Goal: Task Accomplishment & Management: Complete application form

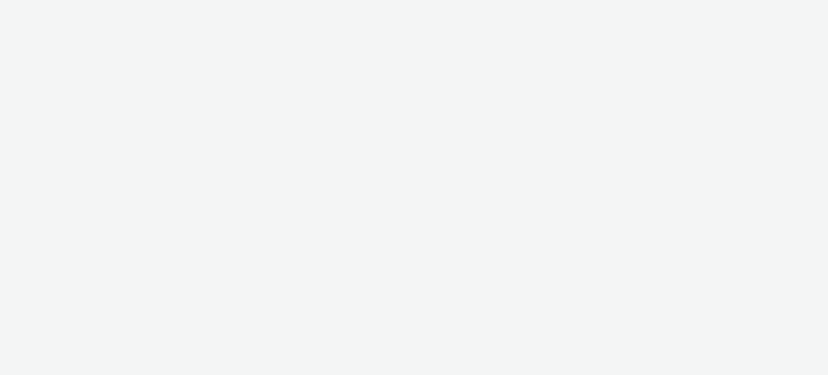
select select "ac009755-aa48-4799-8050-7a339a378eb8"
select select "79162ed7-0017-4339-93b0-3399b708648f"
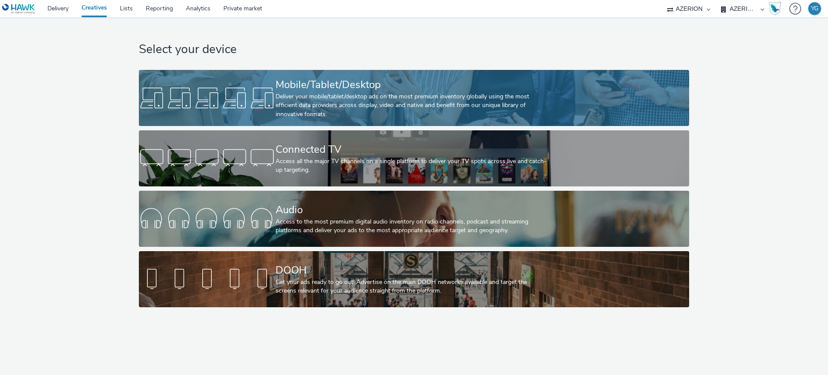
click at [354, 94] on div "Deliver your mobile/tablet/desktop ads on the most premium inventory globally u…" at bounding box center [413, 105] width 274 height 26
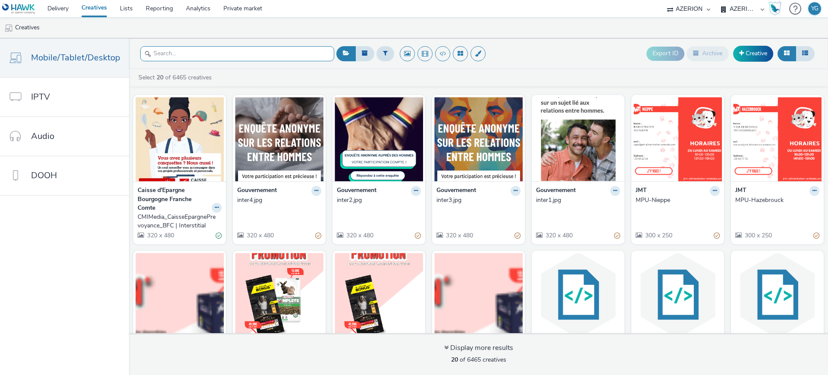
click at [264, 53] on input "text" at bounding box center [237, 53] width 194 height 15
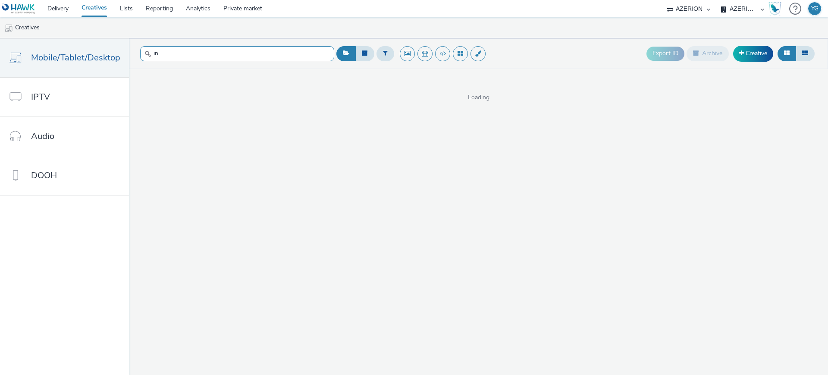
type input "ı"
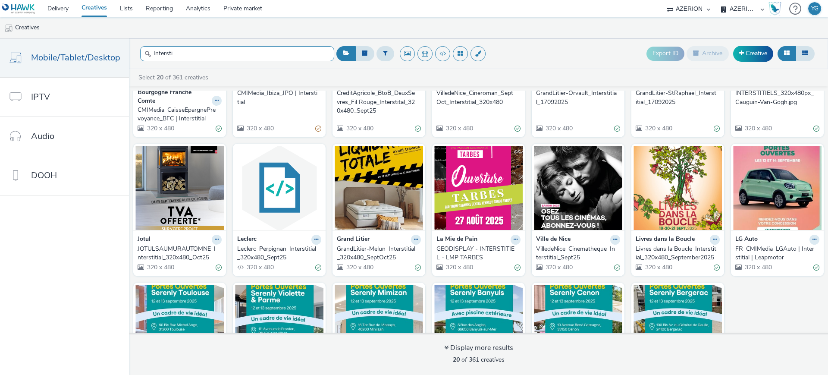
scroll to position [108, 0]
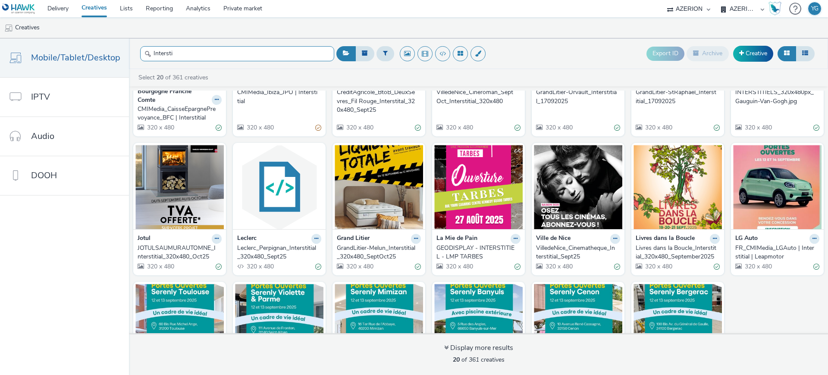
type input "Intersti"
click at [202, 254] on div "JOTULSAUMURAUTOMNE_Interstitial_320x480_Oct25" at bounding box center [178, 253] width 81 height 18
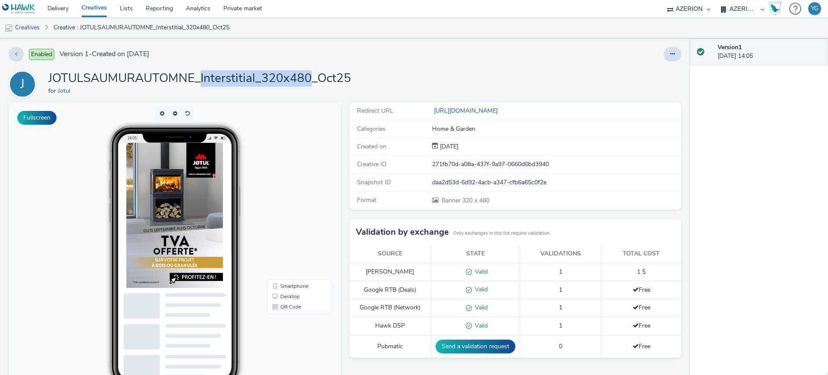
drag, startPoint x: 201, startPoint y: 78, endPoint x: 312, endPoint y: 83, distance: 111.0
click at [312, 83] on h1 "JOTULSAUMURAUTOMNE_Interstitial_320x480_Oct25" at bounding box center [199, 78] width 303 height 16
copy h1 "Interstitial_320x480"
click at [26, 25] on link "Creatives" at bounding box center [22, 27] width 44 height 21
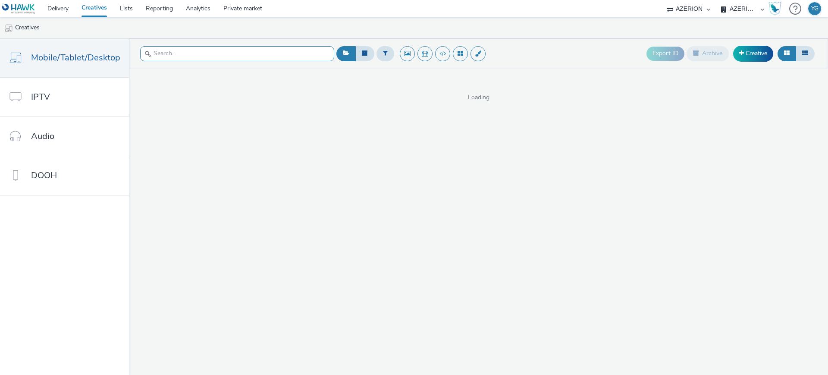
click at [188, 53] on input "text" at bounding box center [237, 53] width 194 height 15
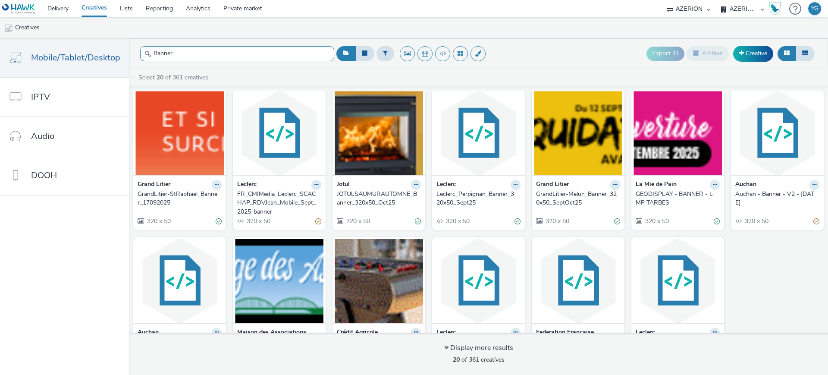
scroll to position [162, 0]
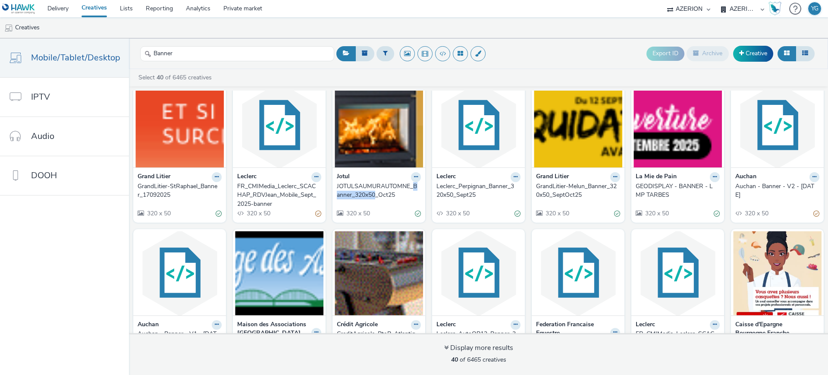
drag, startPoint x: 332, startPoint y: 194, endPoint x: 377, endPoint y: 195, distance: 45.3
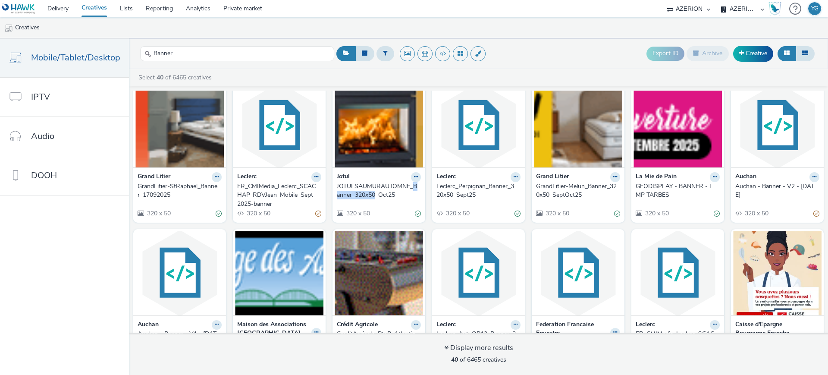
click at [377, 195] on div "Jotul JOTULSAUMURAUTOMNE_Banner_320x50_Oct25 320 x 50" at bounding box center [379, 194] width 93 height 55
copy div "Banner_320x50"
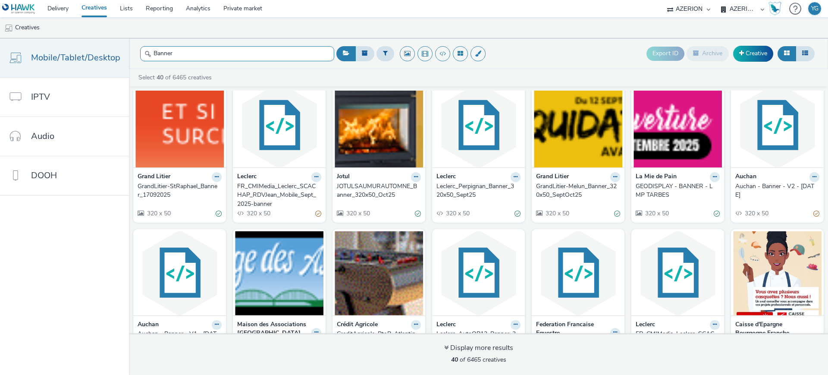
drag, startPoint x: 180, startPoint y: 49, endPoint x: 82, endPoint y: 49, distance: 98.8
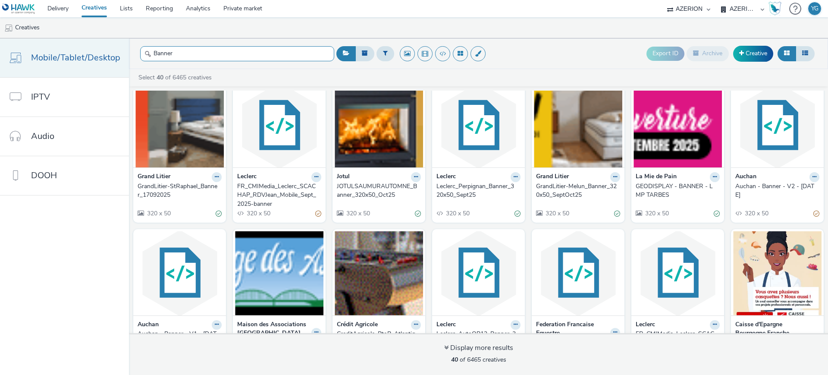
click at [82, 49] on div "Mobile/Tablet/Desktop IPTV Audio DOOH Banner Export ID Archive Creative Select …" at bounding box center [414, 206] width 828 height 337
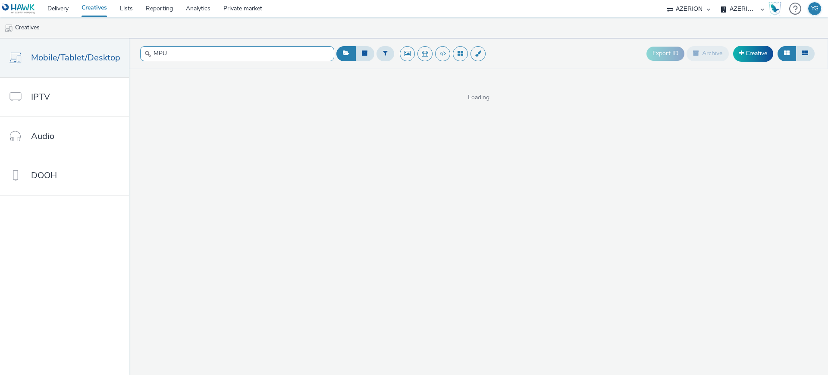
type input "MPU"
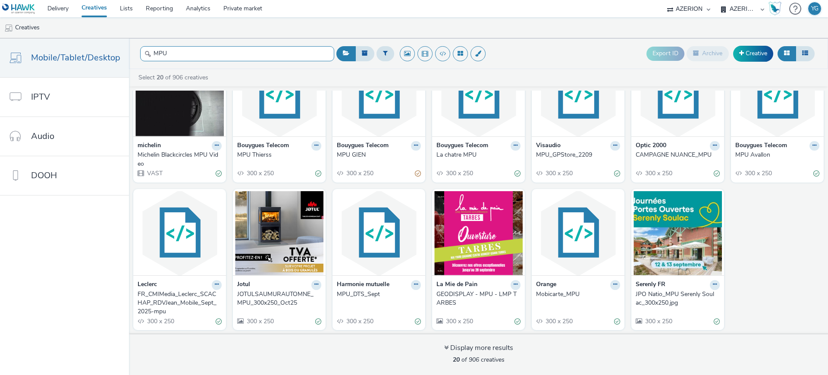
scroll to position [185, 0]
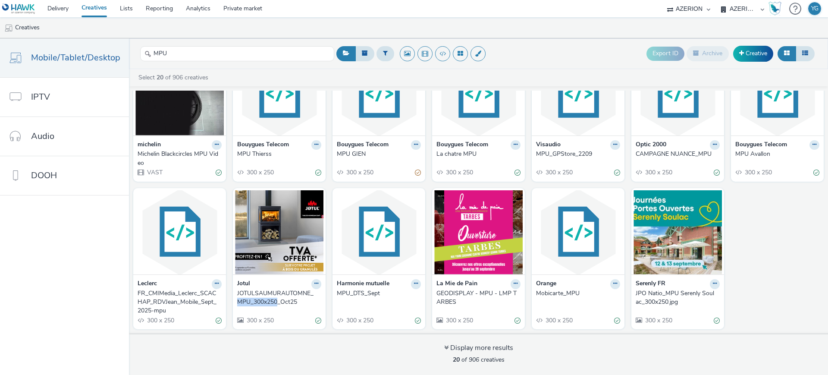
drag, startPoint x: 231, startPoint y: 302, endPoint x: 276, endPoint y: 304, distance: 45.4
click at [276, 304] on div "Jotul JOTULSAUMURAUTOMNE_MPU_300x250_Oct25 300 x 250" at bounding box center [279, 301] width 93 height 55
copy div "MPU_300x250"
click at [764, 49] on link "Creative" at bounding box center [753, 54] width 40 height 16
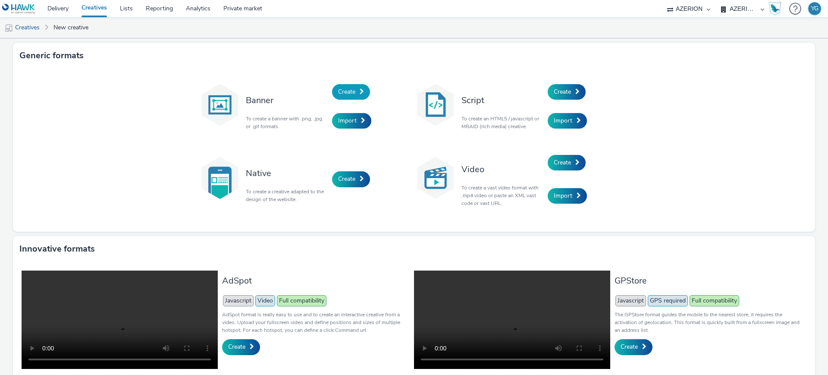
click at [364, 91] on link "Create" at bounding box center [351, 92] width 38 height 16
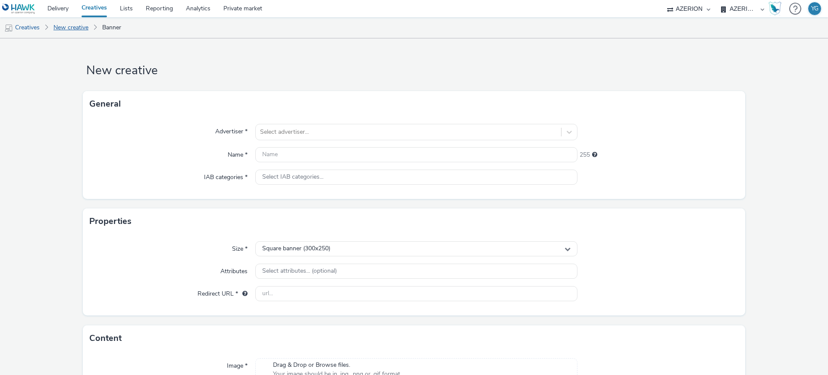
click at [67, 27] on link "New creative" at bounding box center [71, 27] width 44 height 21
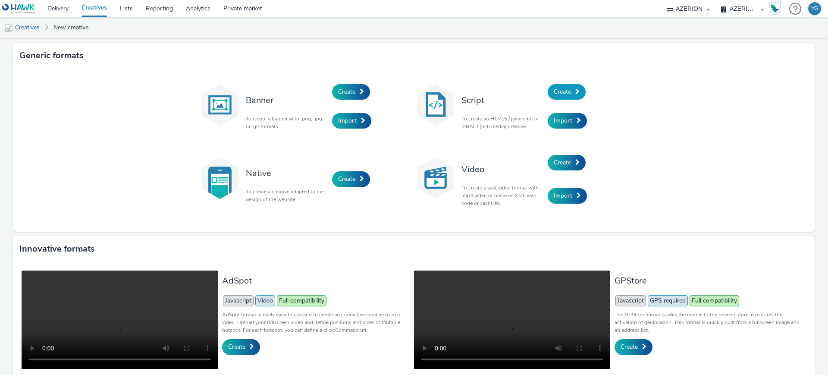
click at [564, 90] on span "Create" at bounding box center [562, 92] width 17 height 8
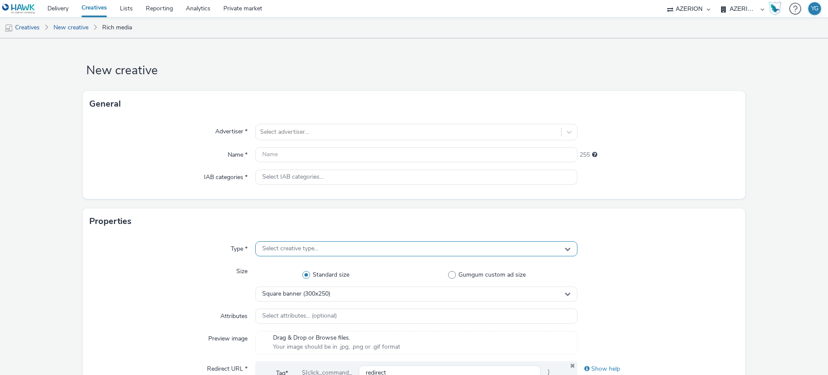
click at [309, 245] on span "Select creative type..." at bounding box center [290, 248] width 56 height 7
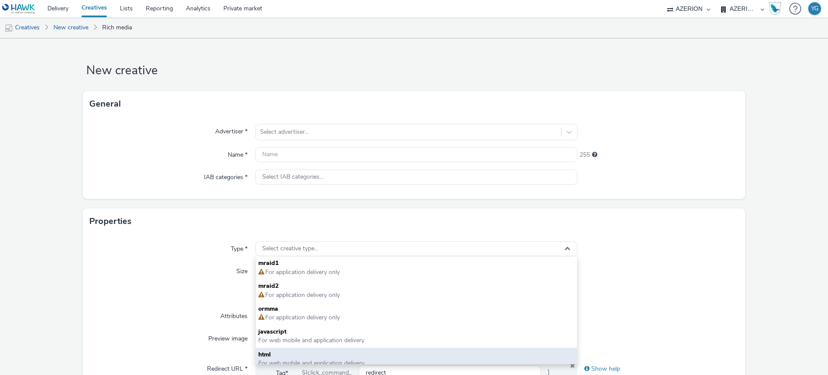
click at [283, 354] on span "html" at bounding box center [416, 354] width 316 height 9
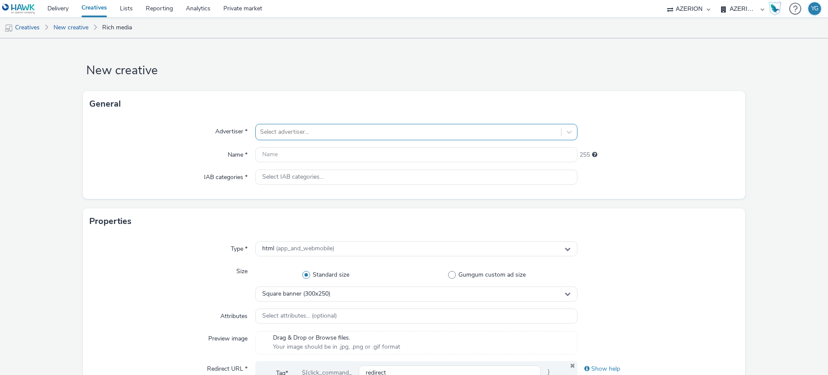
click at [279, 134] on div at bounding box center [408, 132] width 297 height 10
type input "lECL"
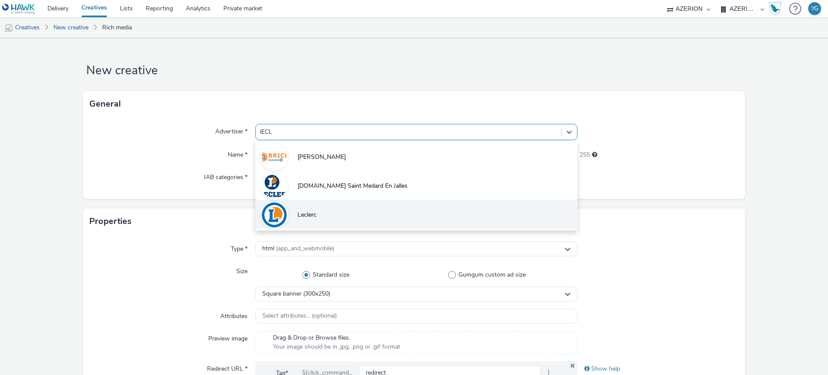
click at [293, 219] on li "Leclerc" at bounding box center [416, 214] width 322 height 29
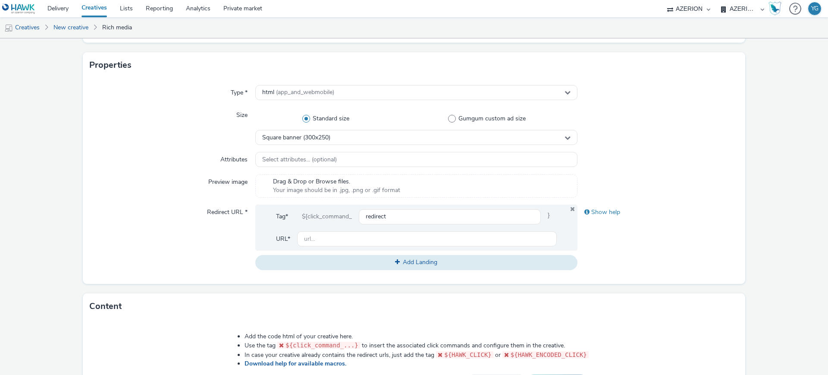
scroll to position [324, 0]
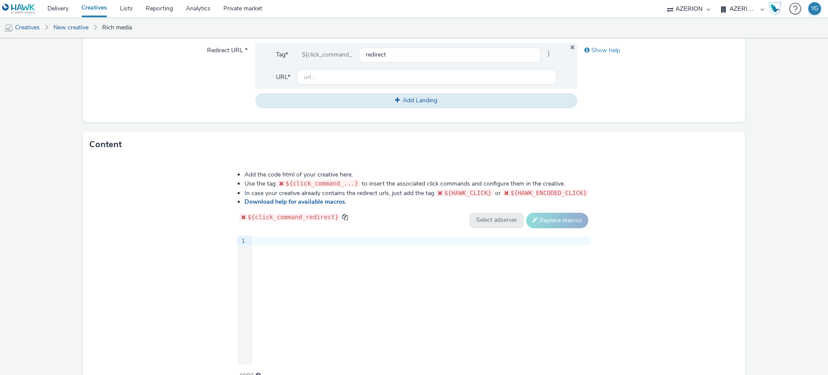
click at [293, 245] on div at bounding box center [421, 241] width 339 height 12
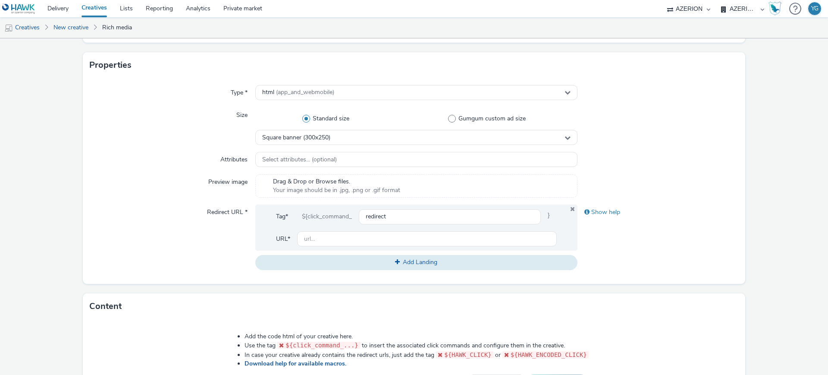
scroll to position [108, 0]
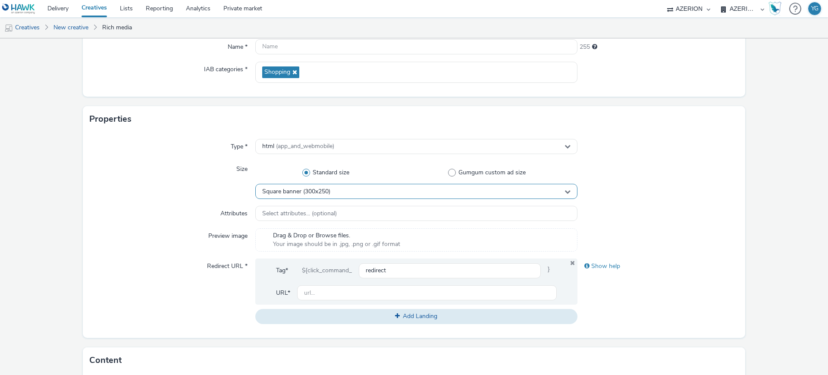
click at [341, 192] on div "Square banner (300x250)" at bounding box center [416, 191] width 322 height 15
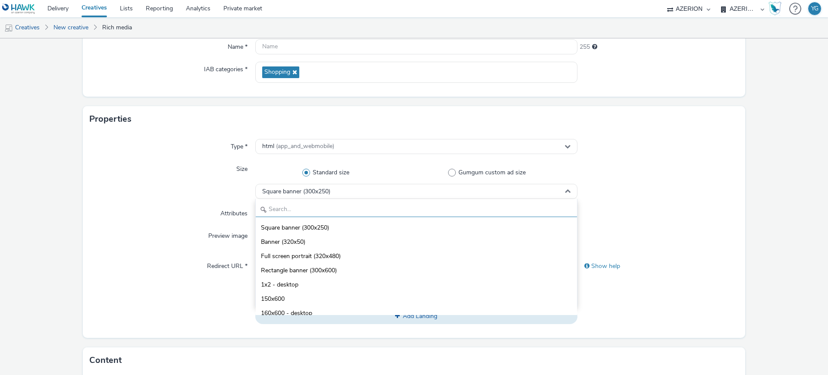
click at [316, 207] on input "text" at bounding box center [416, 209] width 321 height 15
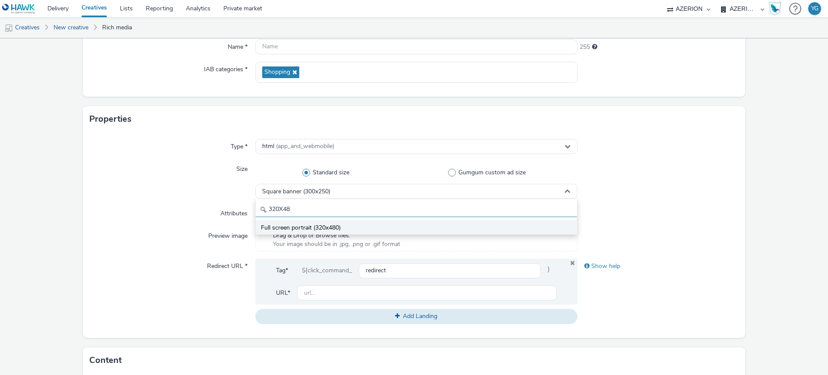
type input "320X48"
click at [328, 228] on span "Full screen portrait (320x480)" at bounding box center [301, 227] width 80 height 9
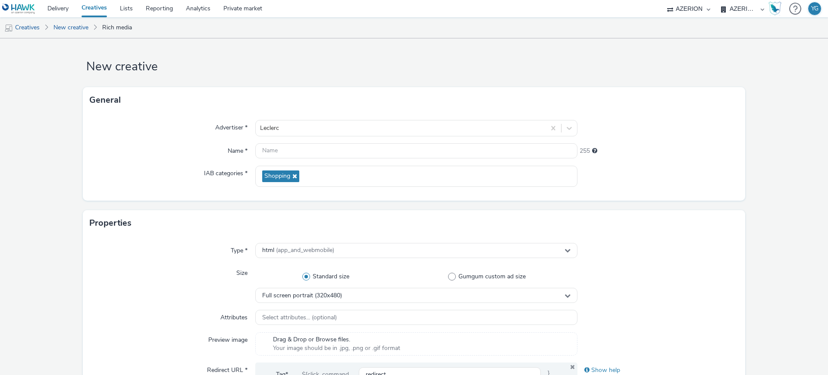
scroll to position [0, 0]
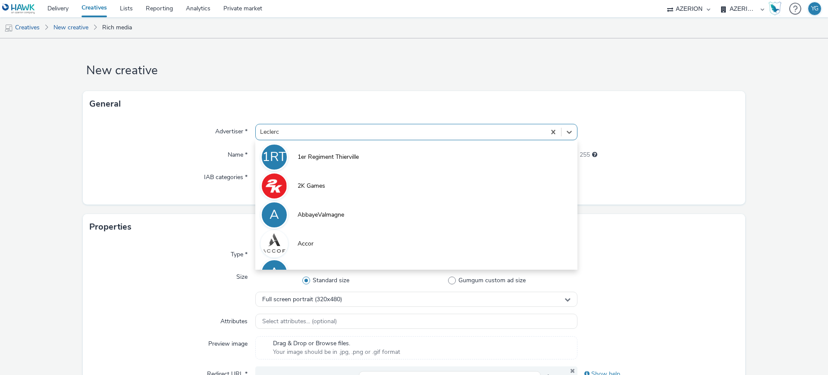
drag, startPoint x: 304, startPoint y: 131, endPoint x: 275, endPoint y: 129, distance: 28.6
click at [275, 129] on div at bounding box center [400, 132] width 281 height 10
click at [214, 144] on div "Advertiser * option 1er Regiment Thierville focused, 1 of 10. 10 results availa…" at bounding box center [414, 161] width 663 height 88
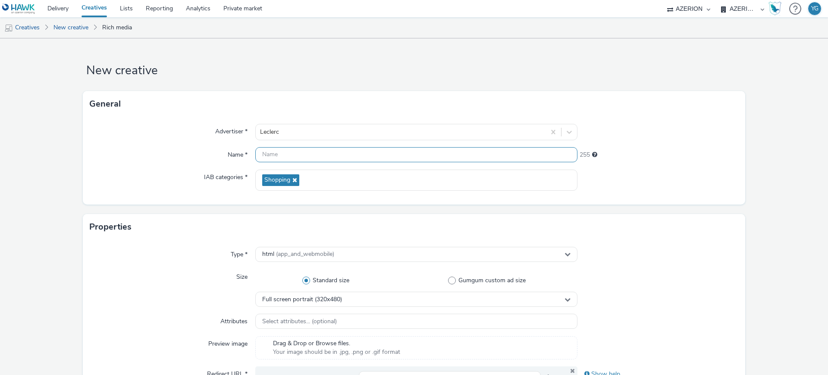
click at [283, 153] on input "text" at bounding box center [416, 154] width 322 height 15
paste input "[DOMAIN_NAME]_Inter_AUTOOP13"
drag, startPoint x: 287, startPoint y: 153, endPoint x: 303, endPoint y: 154, distance: 15.6
click at [303, 154] on input "[DOMAIN_NAME]_Inter_AUTOOP13" at bounding box center [416, 154] width 322 height 15
click at [323, 154] on input "[DOMAIN_NAME]_AUTOOP13" at bounding box center [416, 154] width 322 height 15
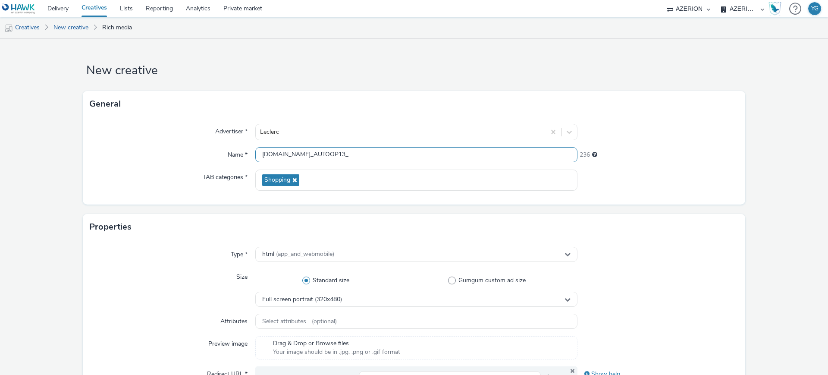
paste input "Interstitial_320x480"
click at [260, 155] on input "[DOMAIN_NAME]_AUTOOP13_Interstitial_320x480_SeptOct25" at bounding box center [416, 154] width 322 height 15
drag, startPoint x: 414, startPoint y: 153, endPoint x: 185, endPoint y: 149, distance: 228.7
click at [185, 149] on div "Name * [PERSON_NAME][DOMAIN_NAME]_AUTOOP13_Interstitial_320x480_SeptOct25 206" at bounding box center [414, 155] width 649 height 16
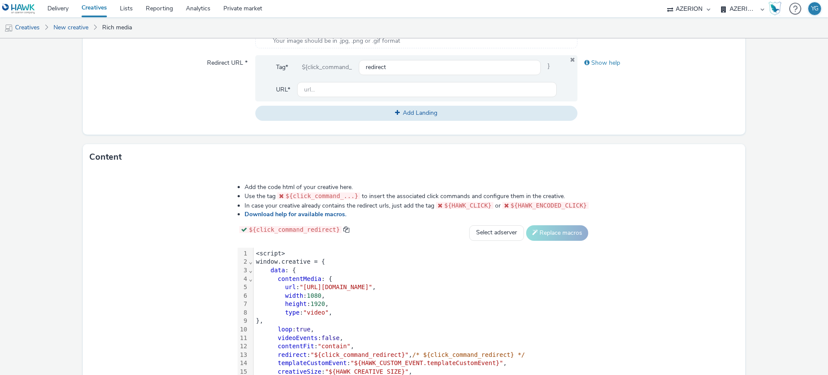
scroll to position [371, 0]
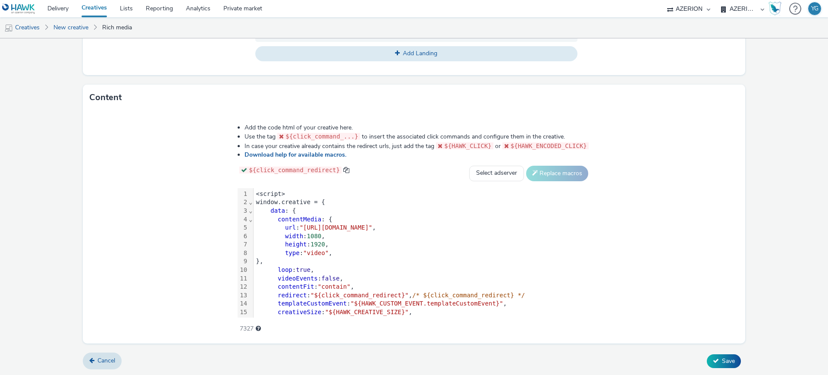
type input "[DOMAIN_NAME]_AUTOOP13_Interstitial_320x480_SeptOct25"
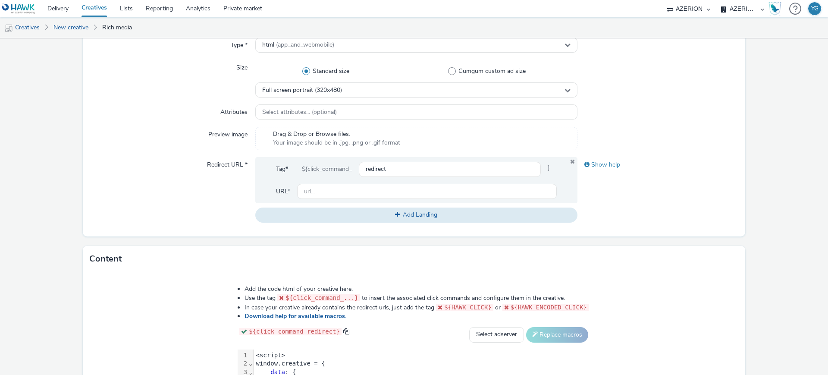
scroll to position [209, 0]
click at [343, 198] on input "text" at bounding box center [427, 191] width 260 height 15
paste input "[URL][DOMAIN_NAME][PERSON_NAME]"
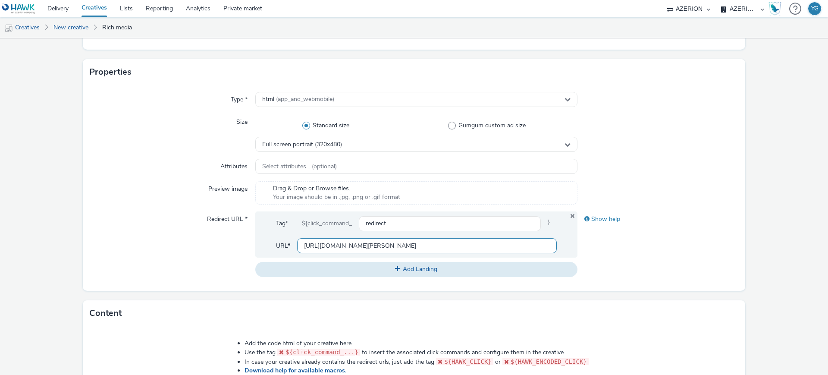
scroll to position [0, 0]
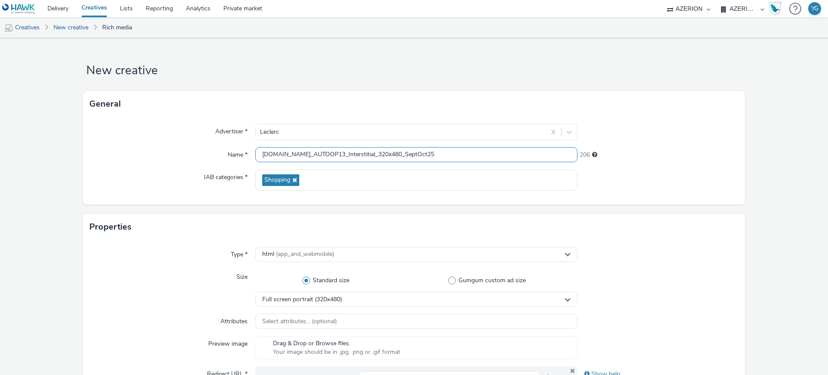
type input "[URL][DOMAIN_NAME][PERSON_NAME]"
drag, startPoint x: 414, startPoint y: 151, endPoint x: 236, endPoint y: 144, distance: 178.3
click at [236, 144] on div "Advertiser * [PERSON_NAME] Name * [DOMAIN_NAME]_AUTOOP13_Interstitial_320x480_S…" at bounding box center [414, 161] width 663 height 88
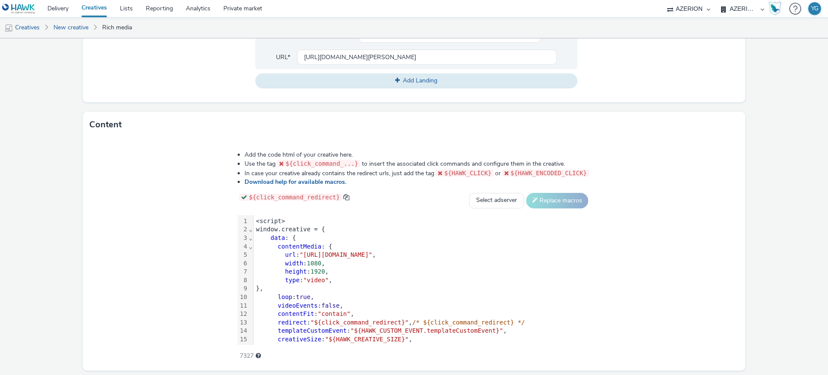
scroll to position [371, 0]
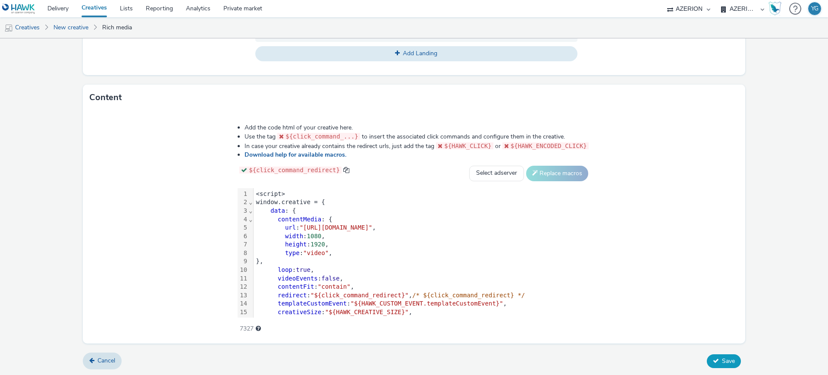
click at [713, 360] on button "Save" at bounding box center [724, 361] width 34 height 14
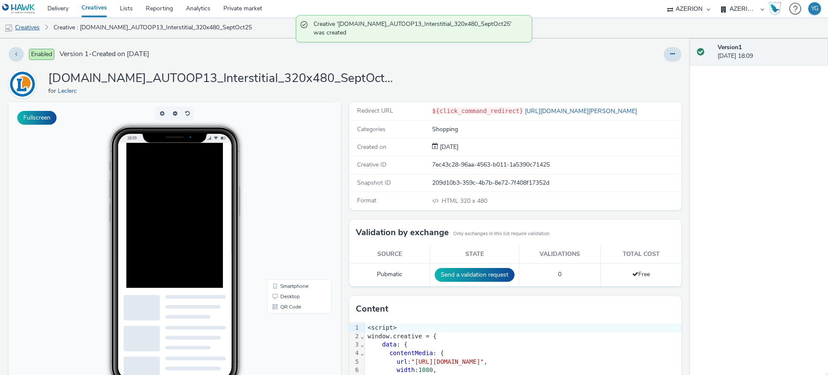
click at [36, 23] on link "Creatives" at bounding box center [22, 27] width 44 height 21
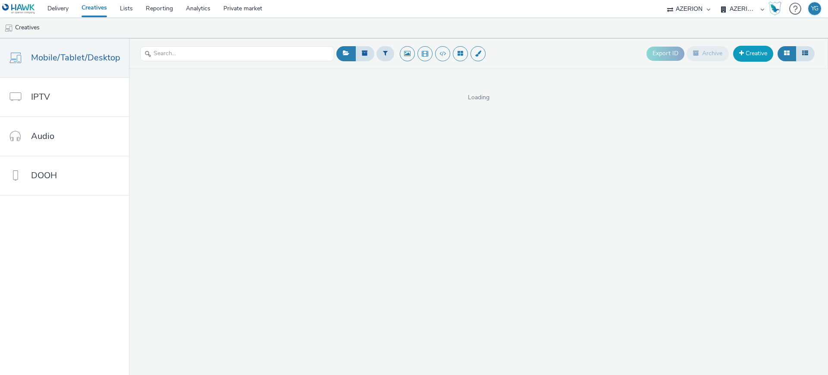
click at [752, 54] on link "Creative" at bounding box center [753, 54] width 40 height 16
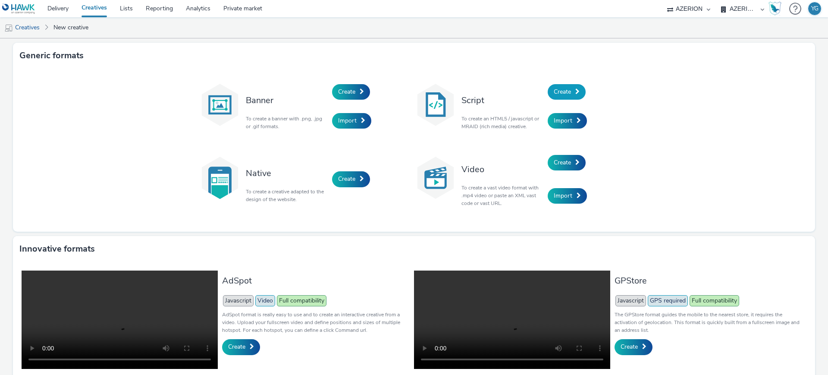
click at [570, 91] on link "Create" at bounding box center [567, 92] width 38 height 16
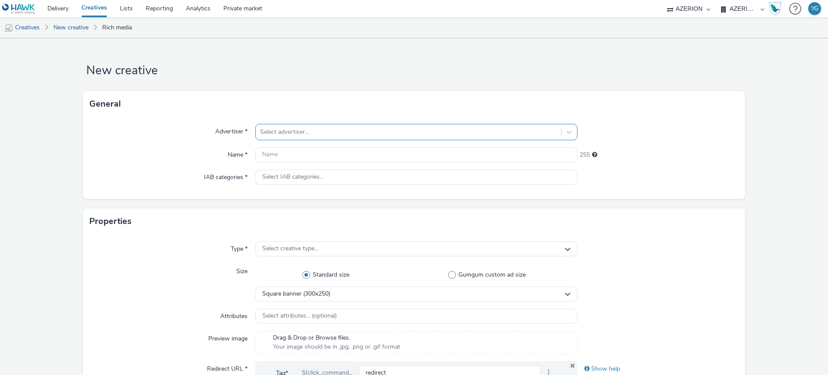
click at [312, 131] on div at bounding box center [408, 132] width 297 height 10
type input "Lecler"
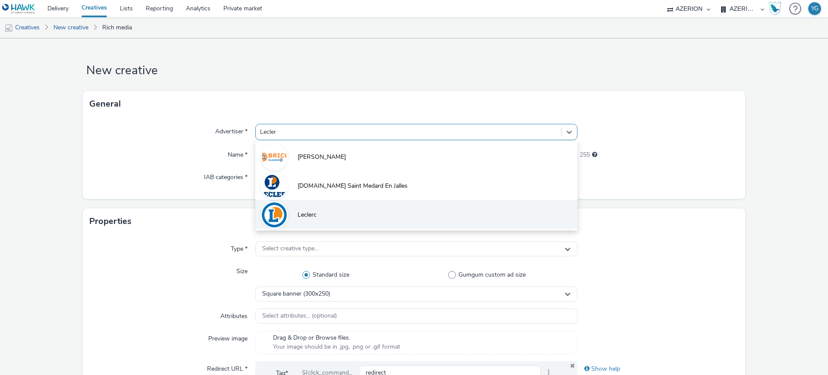
click at [331, 212] on li "Leclerc" at bounding box center [416, 214] width 322 height 29
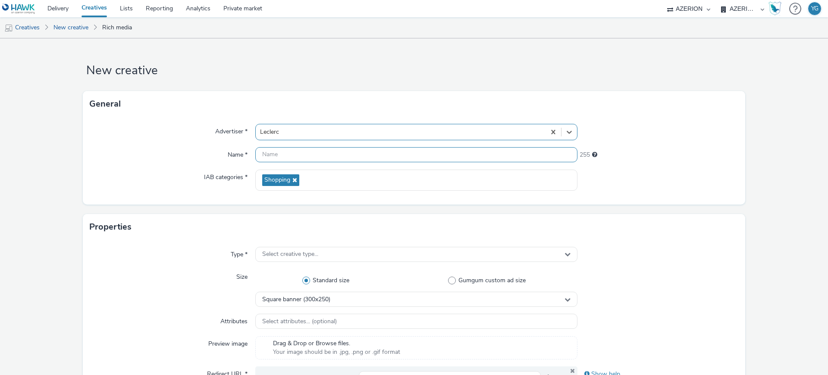
click at [300, 157] on input "text" at bounding box center [416, 154] width 322 height 15
paste input "[DOMAIN_NAME]_AUTOOP13_Interstitial_320x480_SeptOct25"
drag, startPoint x: 350, startPoint y: 154, endPoint x: 322, endPoint y: 155, distance: 28.1
click at [322, 155] on input "[DOMAIN_NAME]_AUTOOP13_Interstitial_320x480_SeptOct25" at bounding box center [416, 154] width 322 height 15
drag, startPoint x: 368, startPoint y: 156, endPoint x: 359, endPoint y: 156, distance: 8.2
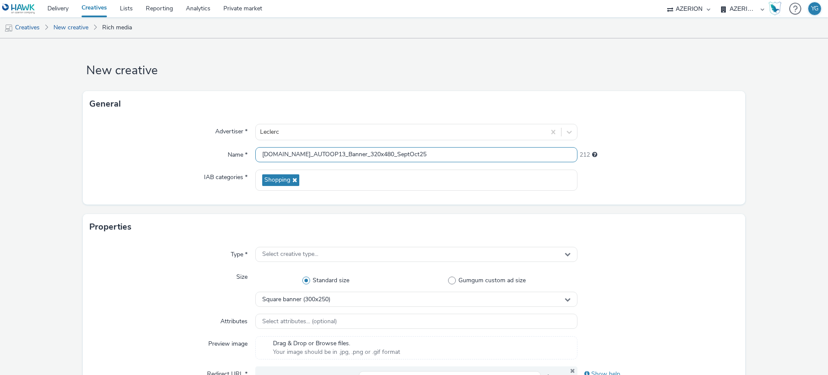
click at [359, 156] on input "[DOMAIN_NAME]_AUTOOP13_Banner_320x480_SeptOct25" at bounding box center [416, 154] width 322 height 15
type input "[DOMAIN_NAME]_AUTOOP13_Banner_320x50_SeptOct25"
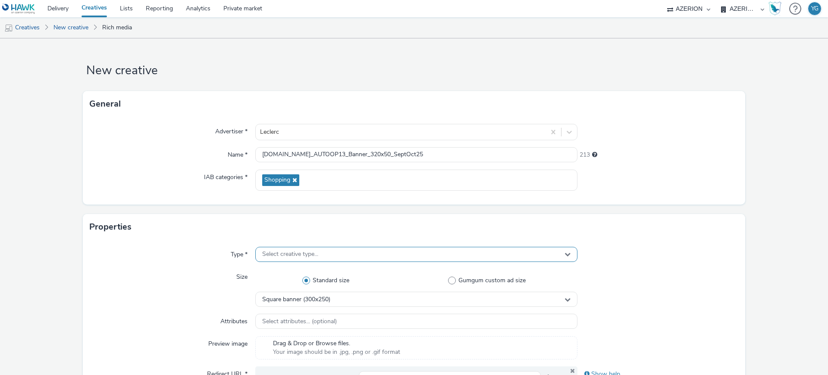
click at [296, 251] on span "Select creative type..." at bounding box center [290, 254] width 56 height 7
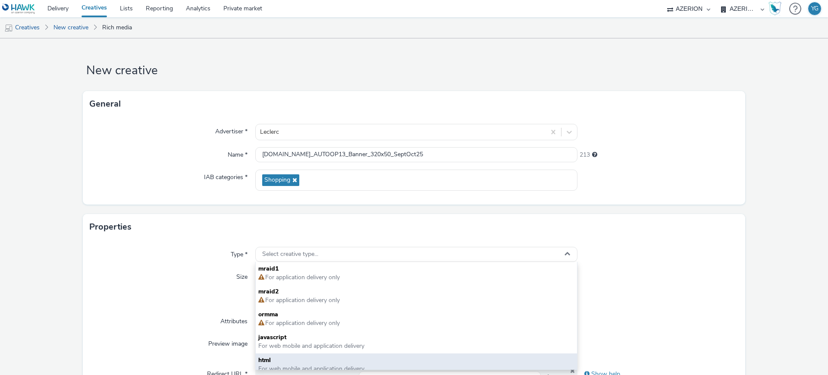
click at [280, 355] on div "html For web mobile and application delivery" at bounding box center [416, 364] width 321 height 23
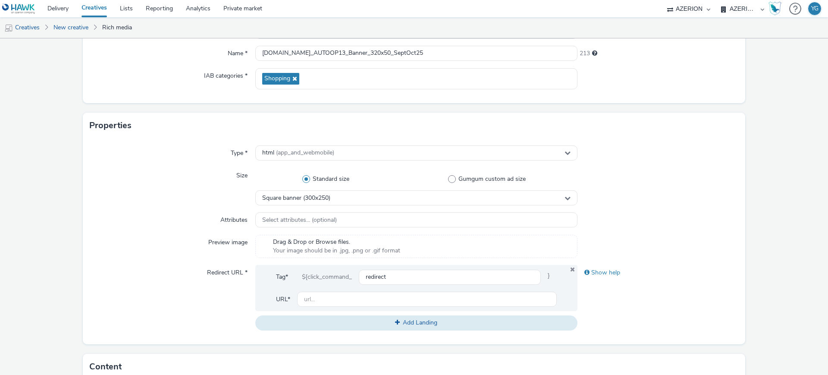
scroll to position [108, 0]
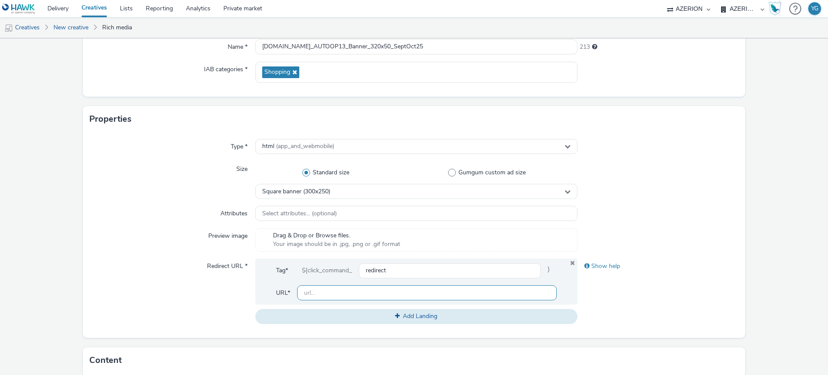
click at [306, 288] on input "text" at bounding box center [427, 292] width 260 height 15
paste input "[URL][DOMAIN_NAME][PERSON_NAME]"
type input "[URL][DOMAIN_NAME][PERSON_NAME]"
click at [309, 191] on span "Square banner (300x250)" at bounding box center [296, 191] width 68 height 7
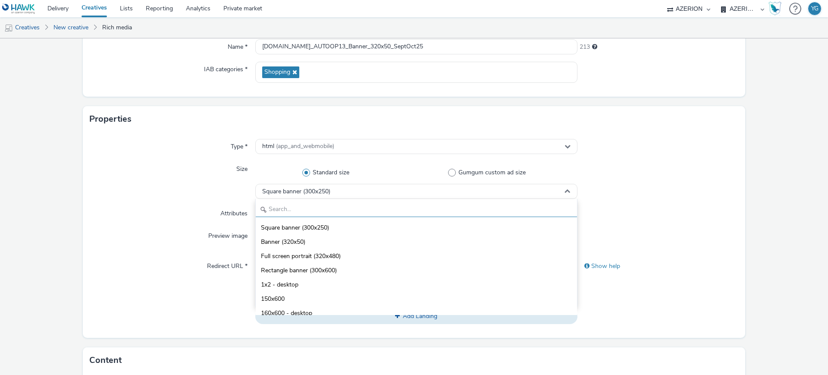
click at [306, 207] on input "text" at bounding box center [416, 209] width 321 height 15
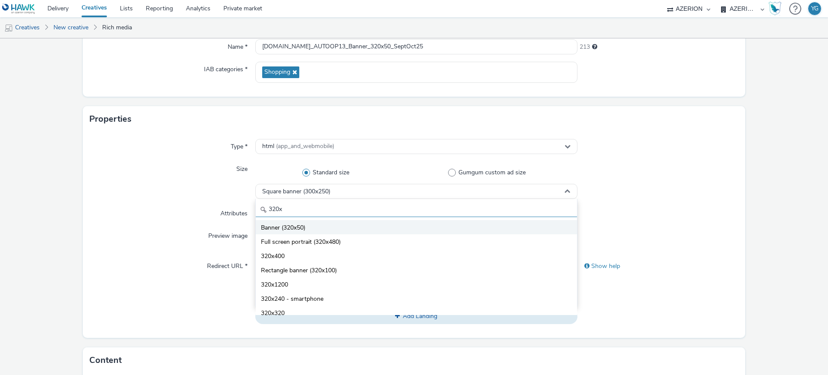
type input "320x"
click at [297, 228] on span "Banner (320x50)" at bounding box center [283, 227] width 44 height 9
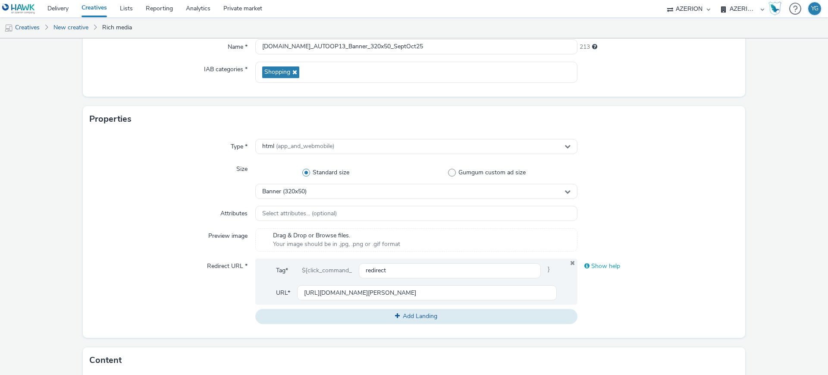
click at [649, 261] on div "Show help" at bounding box center [658, 266] width 161 height 16
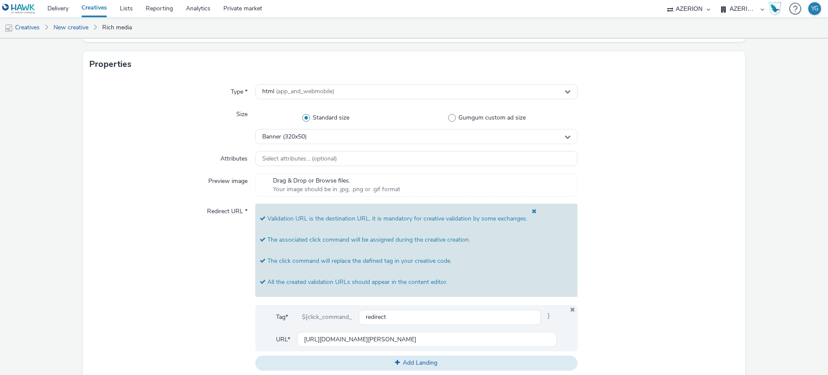
scroll to position [216, 0]
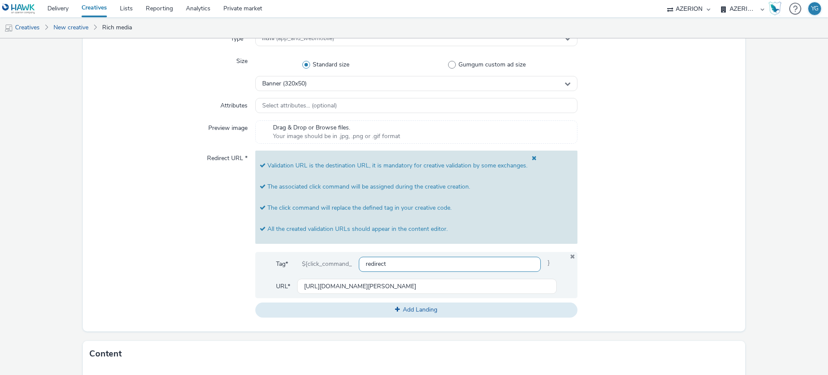
click at [529, 156] on span at bounding box center [532, 165] width 9 height 21
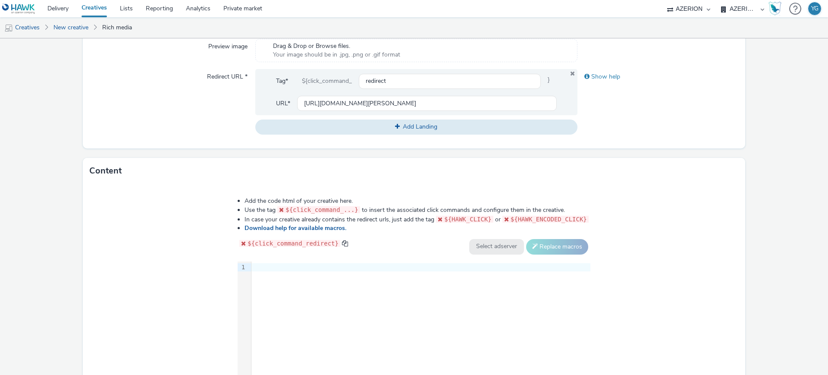
scroll to position [324, 0]
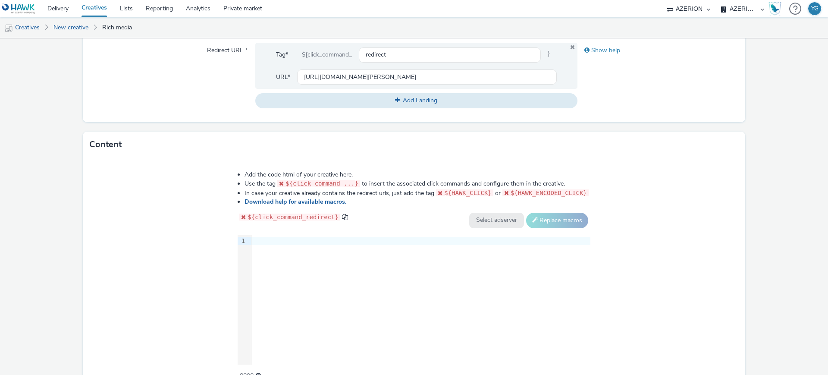
click at [284, 242] on div at bounding box center [421, 241] width 339 height 9
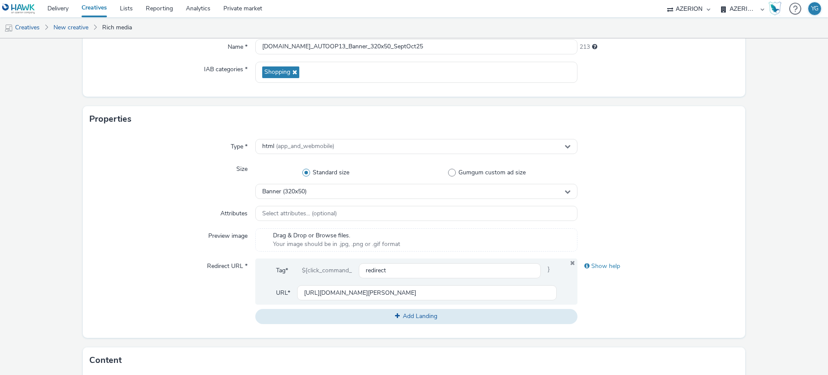
scroll to position [0, 0]
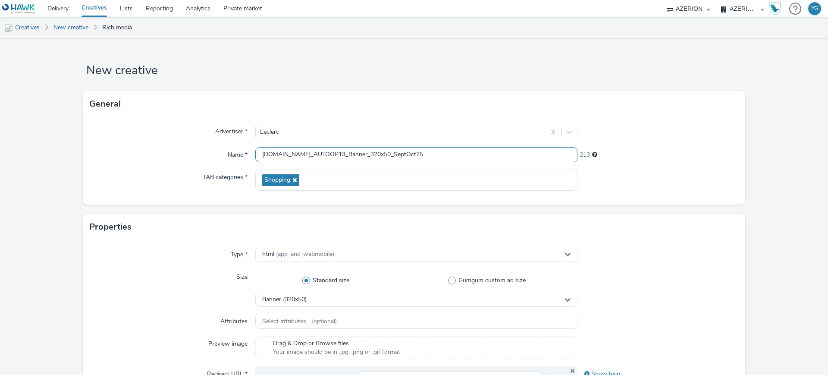
drag, startPoint x: 413, startPoint y: 154, endPoint x: 226, endPoint y: 147, distance: 186.9
click at [226, 147] on div "Name * [PERSON_NAME][DOMAIN_NAME]_AUTOOP13_Banner_320x50_SeptOct25 213" at bounding box center [414, 155] width 649 height 16
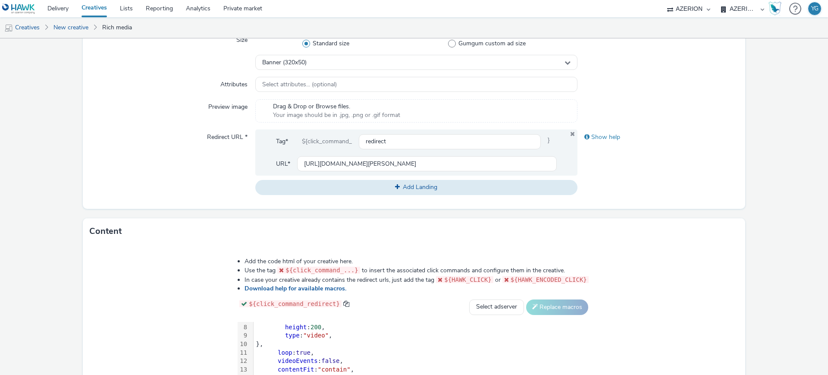
scroll to position [371, 0]
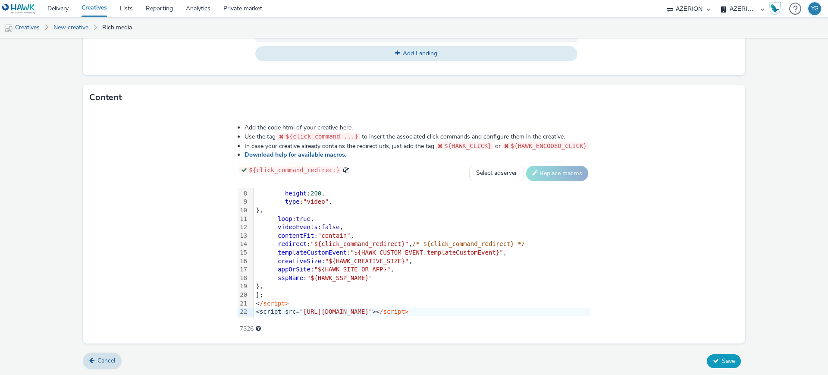
click at [722, 361] on span "Save" at bounding box center [728, 361] width 13 height 8
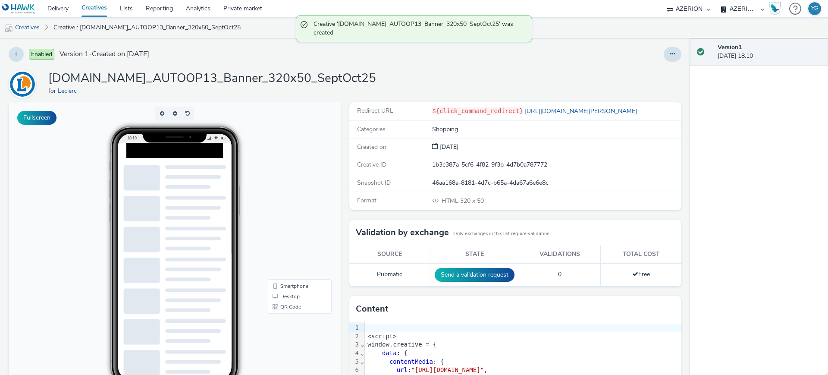
click at [37, 30] on link "Creatives" at bounding box center [22, 27] width 44 height 21
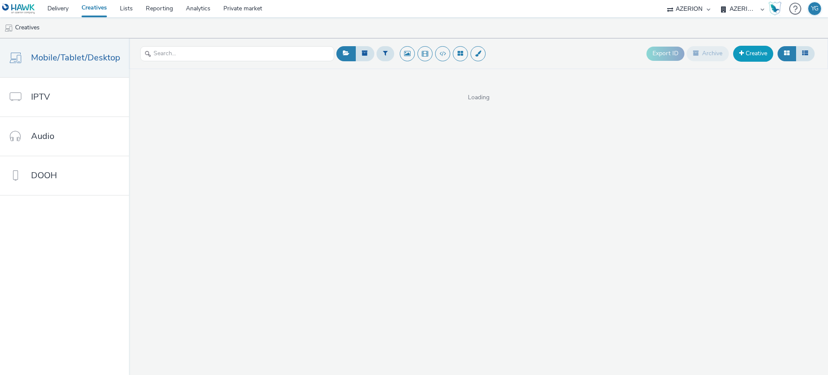
click at [754, 51] on link "Creative" at bounding box center [753, 54] width 40 height 16
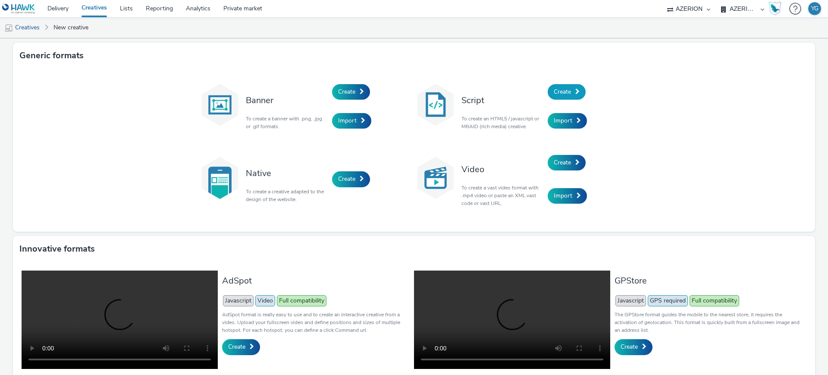
click at [575, 94] on link "Create" at bounding box center [567, 92] width 38 height 16
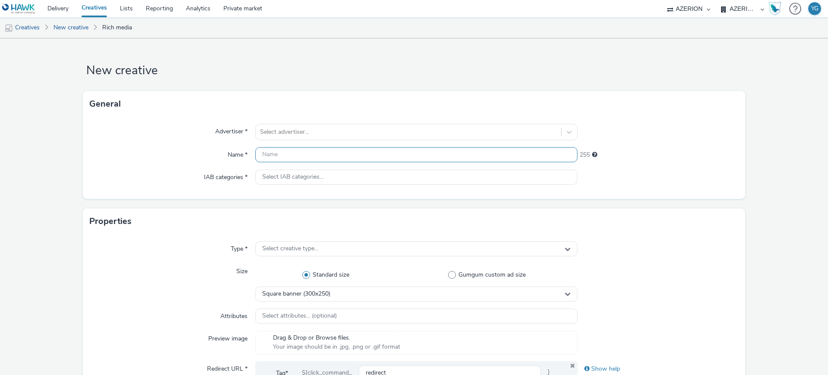
click at [277, 159] on input "text" at bounding box center [416, 154] width 322 height 15
paste input "[DOMAIN_NAME]_AUTOOP13_Banner_320x50_SeptOct25"
type input "[DOMAIN_NAME]_AUTOOP13_Banner_320x50_SeptOct25"
click at [277, 133] on div at bounding box center [408, 132] width 297 height 10
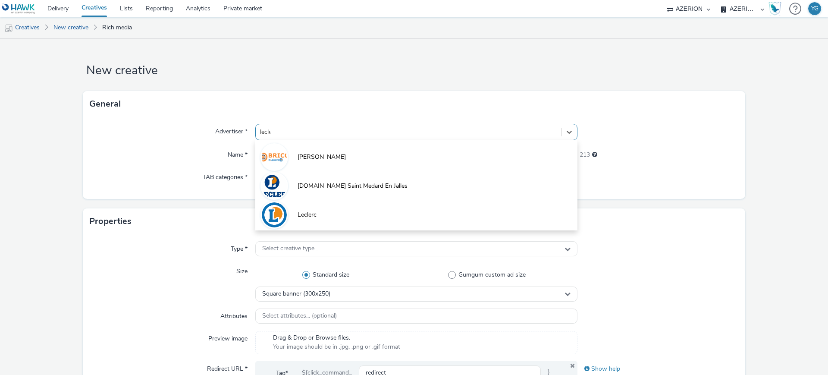
type input "lecler"
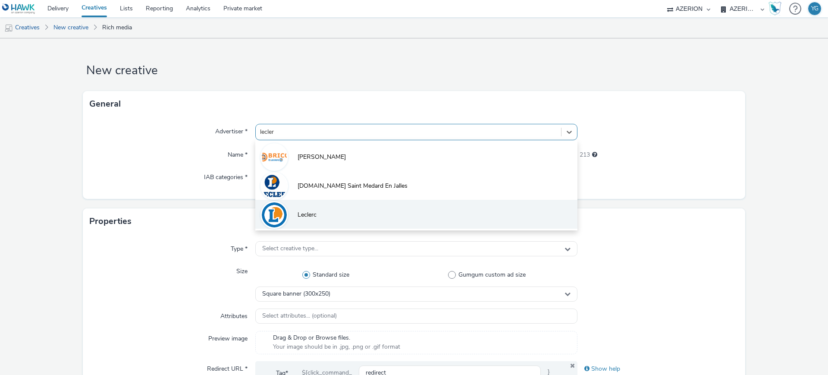
click at [321, 218] on li "Leclerc" at bounding box center [416, 214] width 322 height 29
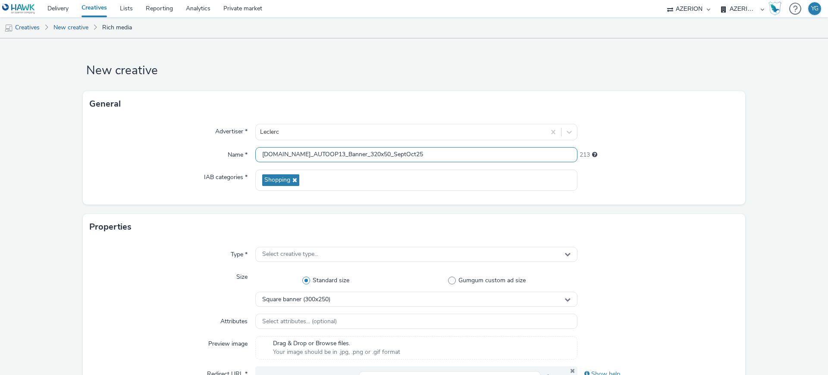
drag, startPoint x: 343, startPoint y: 154, endPoint x: 322, endPoint y: 154, distance: 20.7
click at [322, 154] on input "[DOMAIN_NAME]_AUTOOP13_Banner_320x50_SeptOct25" at bounding box center [416, 154] width 322 height 15
drag, startPoint x: 350, startPoint y: 155, endPoint x: 343, endPoint y: 155, distance: 6.9
click at [343, 155] on input "[DOMAIN_NAME]_AUTOOP13_MPU_320x50_SeptOct25" at bounding box center [416, 154] width 322 height 15
click at [353, 155] on input "[DOMAIN_NAME]_AUTOOP13_MPU_300x50_SeptOct25" at bounding box center [416, 154] width 322 height 15
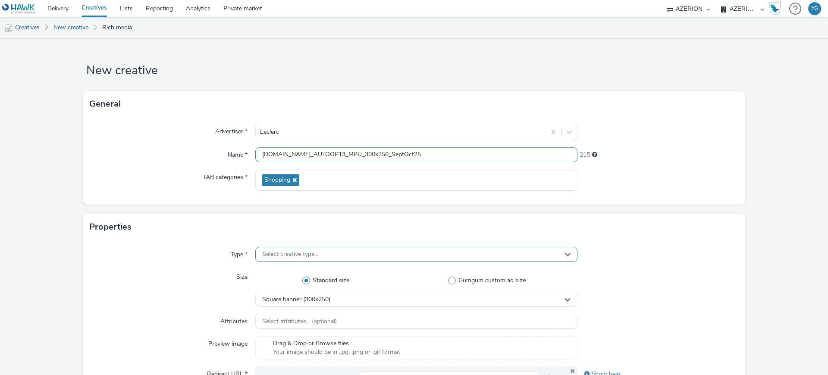
type input "[DOMAIN_NAME]_AUTOOP13_MPU_300x250_SeptOct25"
click at [360, 255] on div "Select creative type..." at bounding box center [416, 254] width 322 height 15
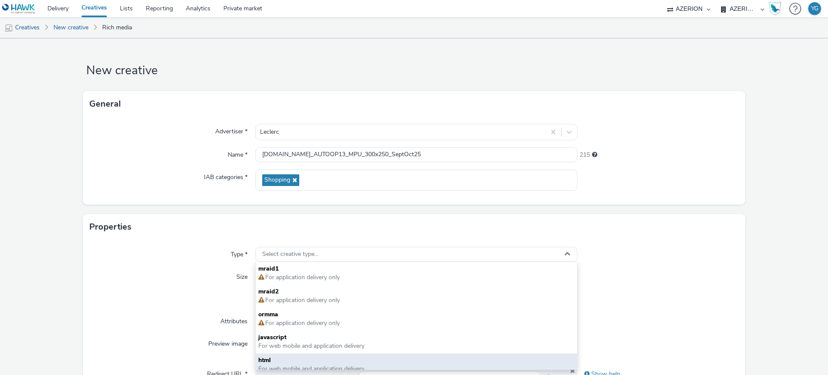
click at [317, 366] on span "For web mobile and application delivery" at bounding box center [311, 369] width 106 height 8
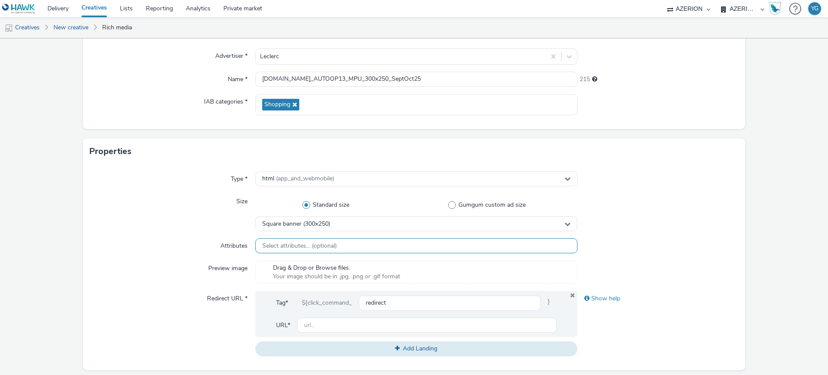
scroll to position [216, 0]
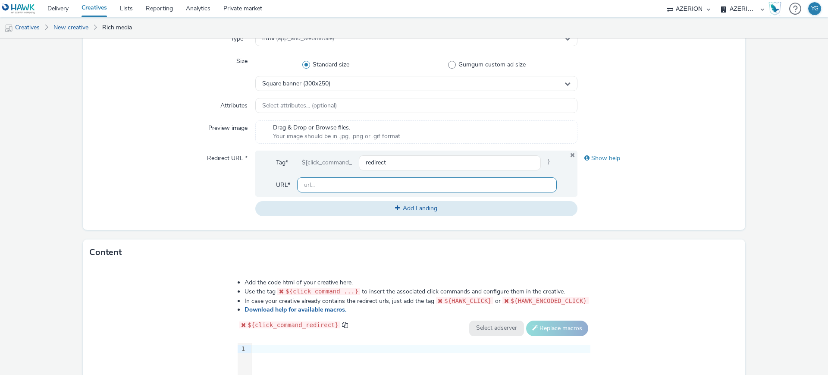
click at [339, 185] on input "text" at bounding box center [427, 184] width 260 height 15
paste input "[URL][DOMAIN_NAME][PERSON_NAME]"
type input "[URL][DOMAIN_NAME][PERSON_NAME]"
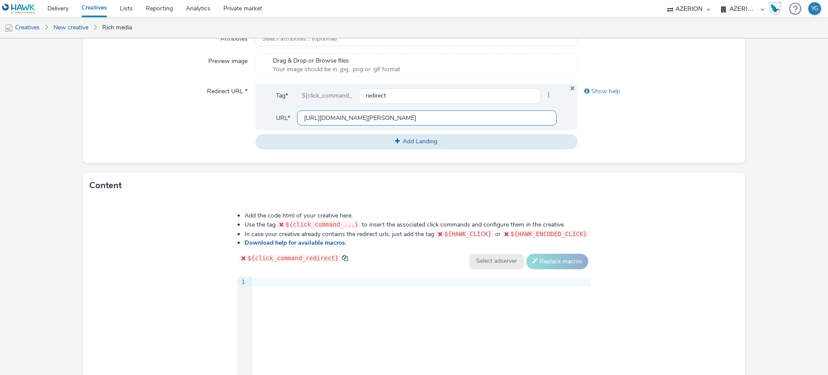
scroll to position [371, 0]
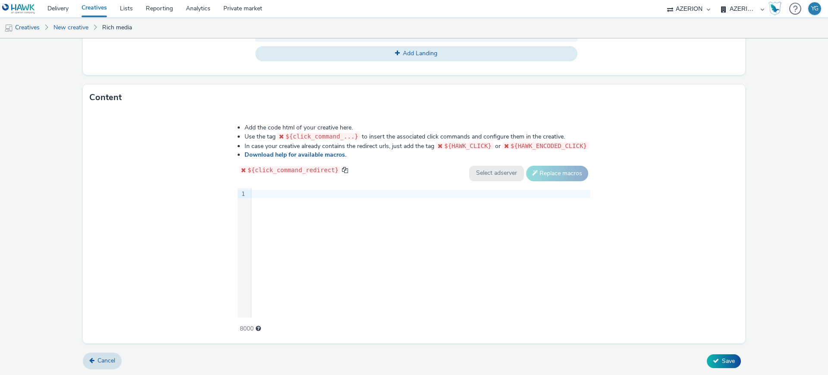
click at [299, 198] on div at bounding box center [421, 194] width 339 height 12
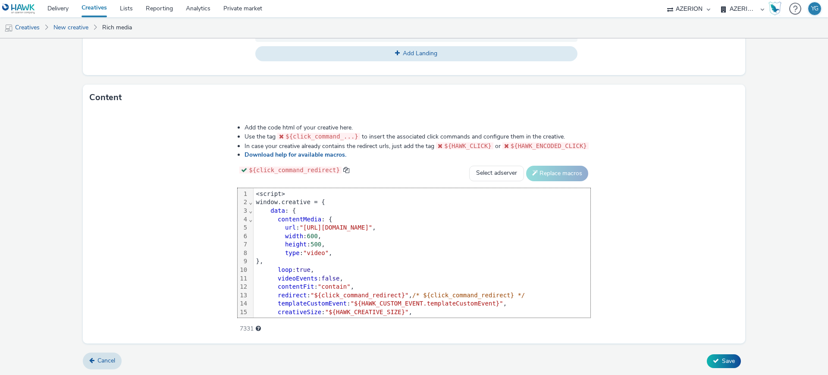
scroll to position [51, 0]
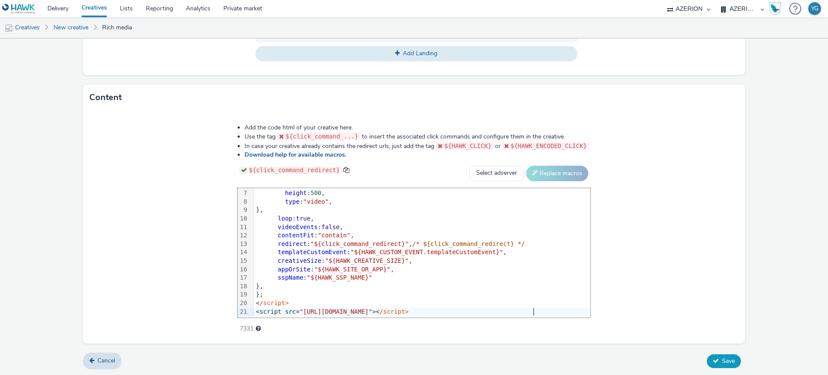
click at [712, 357] on button "Save" at bounding box center [724, 361] width 34 height 14
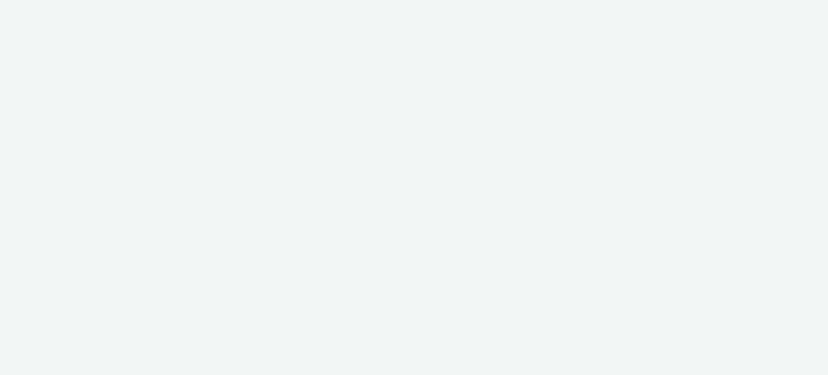
select select "ac009755-aa48-4799-8050-7a339a378eb8"
select select "79162ed7-0017-4339-93b0-3399b708648f"
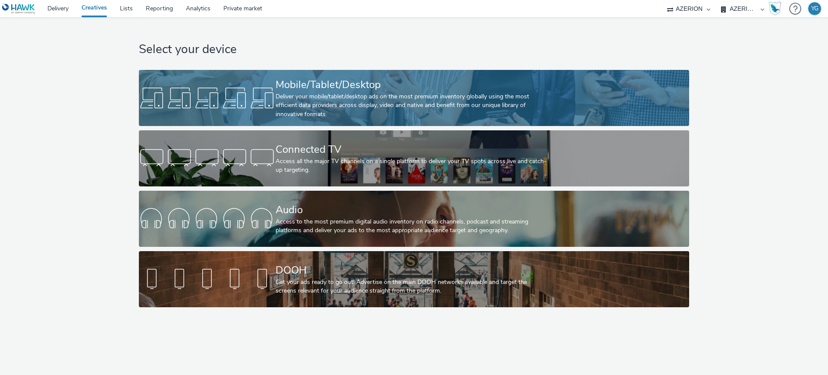
click at [192, 90] on div at bounding box center [207, 98] width 137 height 28
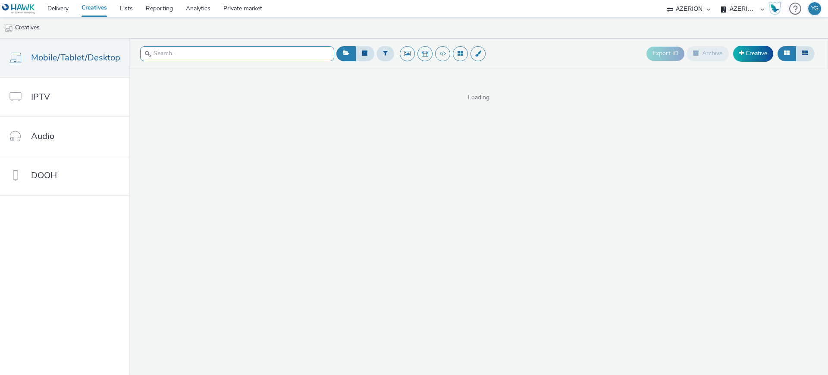
click at [248, 54] on input "text" at bounding box center [237, 53] width 194 height 15
type input "lecler"
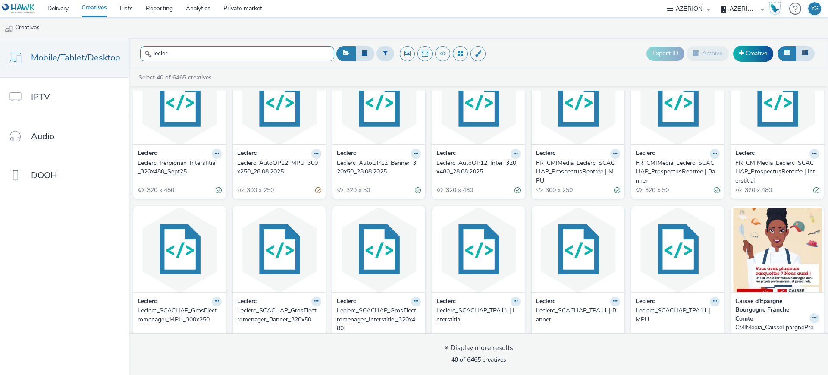
scroll to position [108, 0]
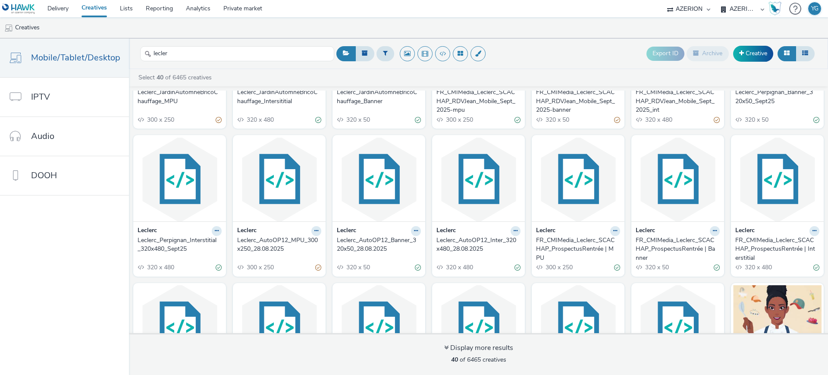
click at [748, 97] on div "Leclerc_Perpignan_Banner_320x50_Sept25" at bounding box center [776, 97] width 81 height 18
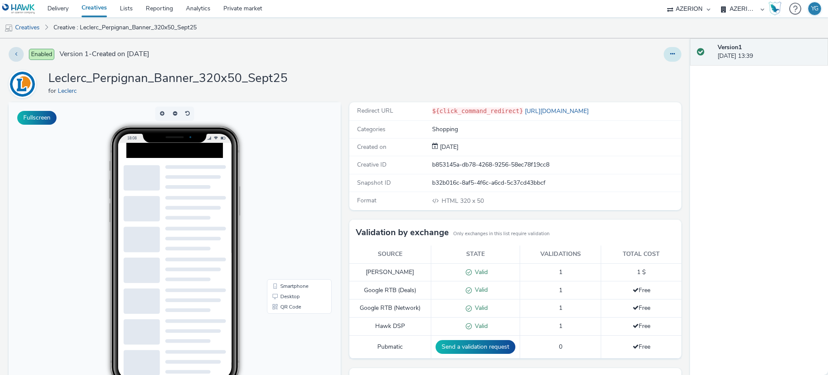
click at [668, 51] on button at bounding box center [673, 54] width 18 height 15
click at [645, 74] on link "Edit" at bounding box center [649, 71] width 65 height 17
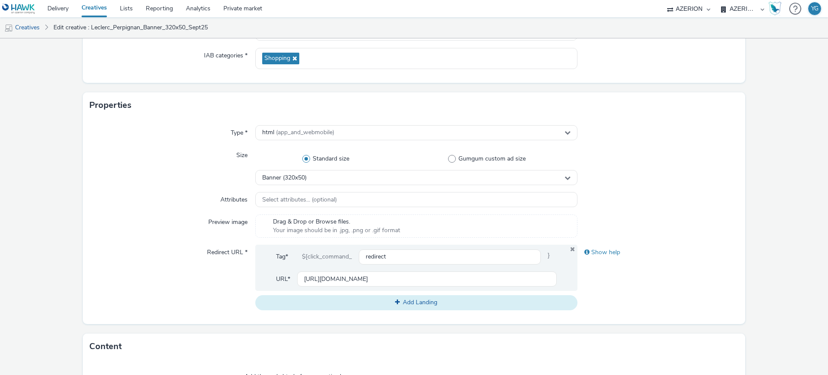
scroll to position [162, 0]
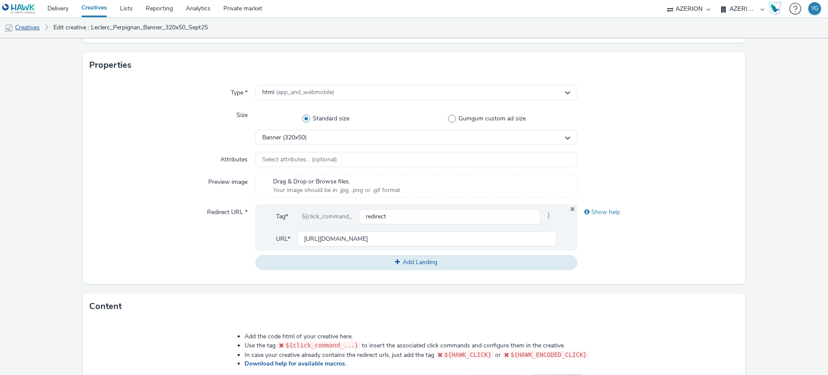
click at [32, 25] on link "Creatives" at bounding box center [22, 27] width 44 height 21
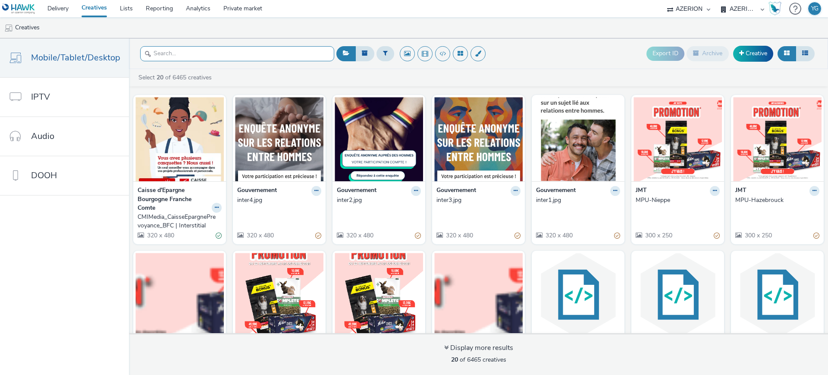
click at [285, 52] on input "text" at bounding box center [237, 53] width 194 height 15
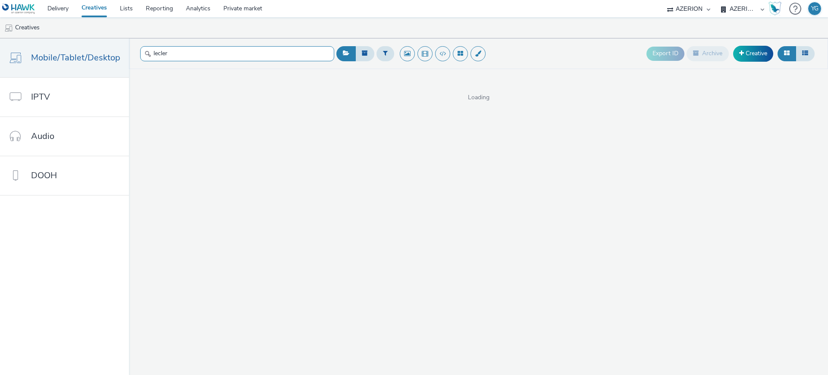
type input "lecler"
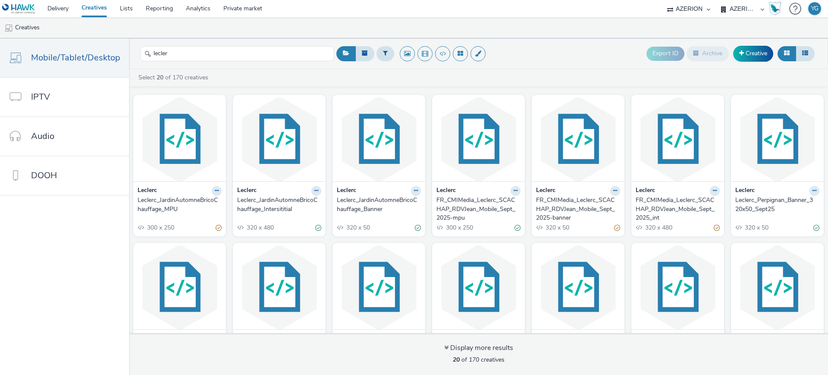
click at [655, 209] on div "FR_CMIMedia_Leclerc_SCACHAP_RDVJean_Mobile_Sept_2025_int" at bounding box center [676, 209] width 81 height 26
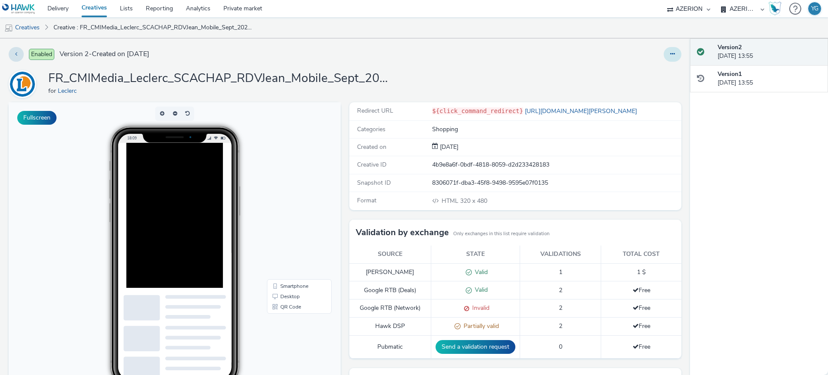
click at [671, 49] on button at bounding box center [673, 54] width 18 height 15
click at [650, 77] on link "Edit" at bounding box center [649, 71] width 65 height 17
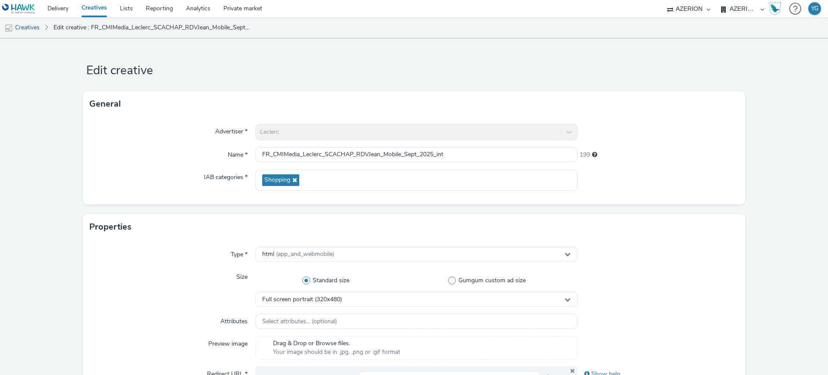
scroll to position [108, 0]
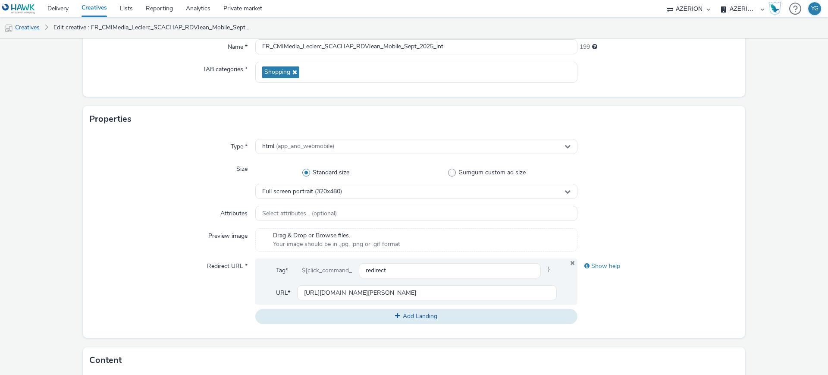
click at [40, 23] on link "Creatives" at bounding box center [22, 27] width 44 height 21
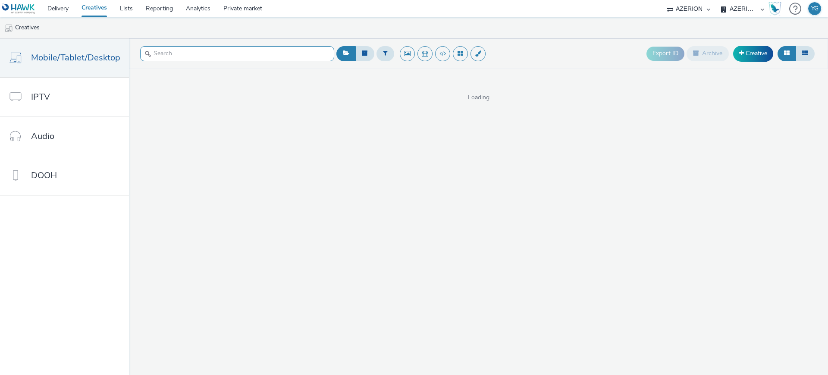
click at [249, 55] on input "text" at bounding box center [237, 53] width 194 height 15
type input "lecler"
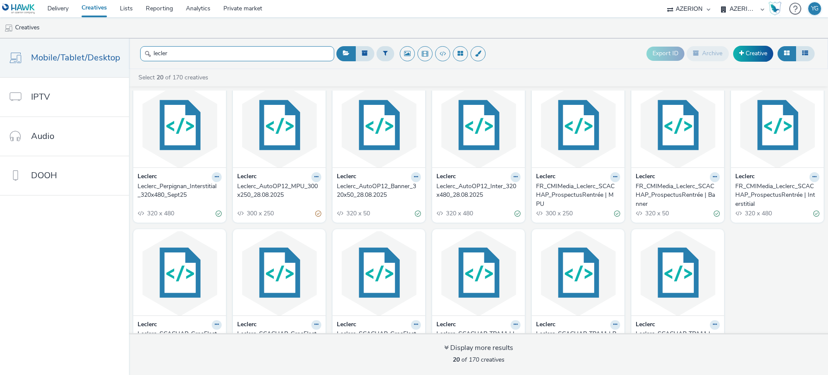
scroll to position [203, 0]
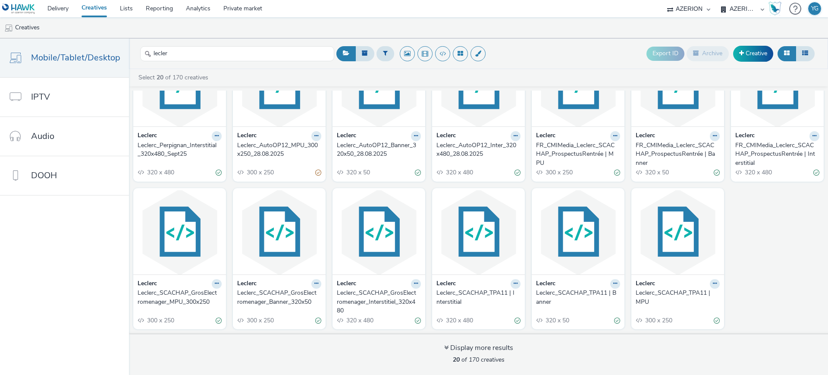
click at [573, 292] on div "Leclerc_SCACHAP_TPA11 | Banner" at bounding box center [576, 298] width 81 height 18
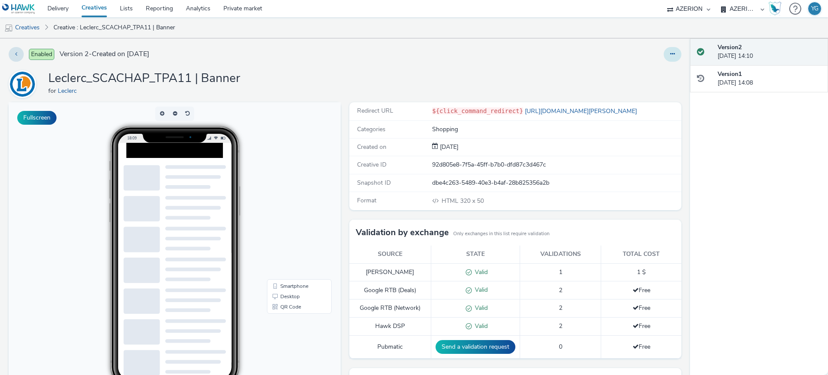
click at [671, 52] on button at bounding box center [673, 54] width 18 height 15
click at [638, 70] on link "Edit" at bounding box center [649, 71] width 65 height 17
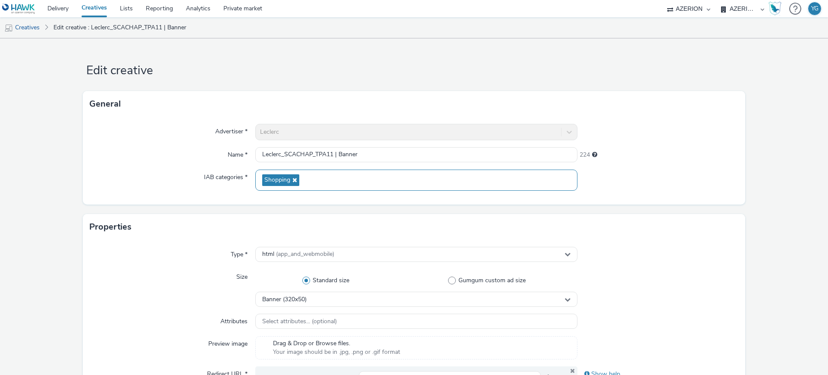
scroll to position [108, 0]
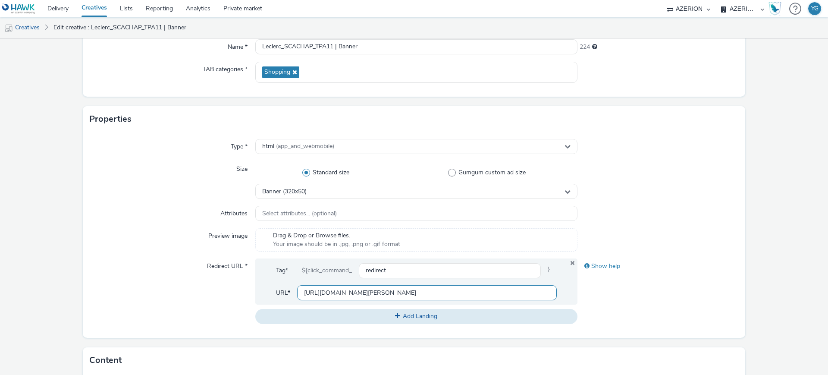
drag, startPoint x: 380, startPoint y: 290, endPoint x: 261, endPoint y: 295, distance: 119.2
click at [261, 295] on div "Tag* ${click_command_ redirect } URL* https://www.e.leclerc/" at bounding box center [416, 281] width 322 height 46
